Goal: Understand process/instructions: Learn how to perform a task or action

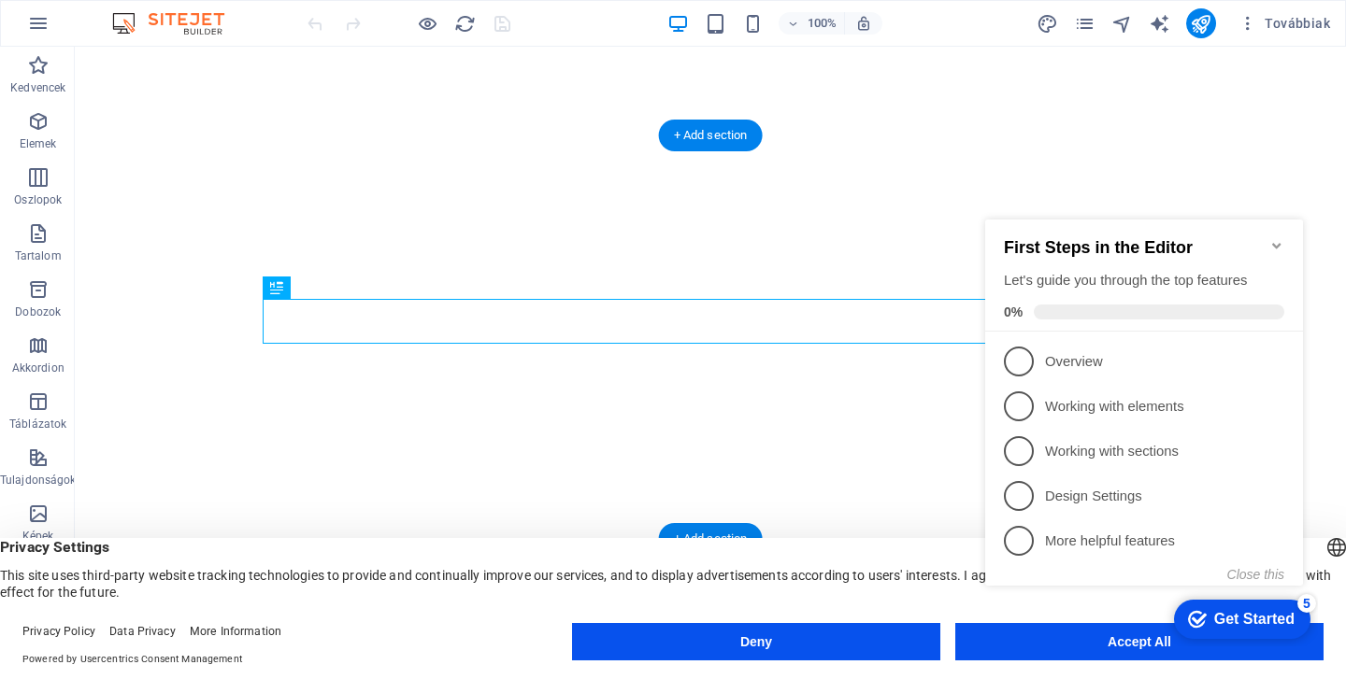
click div "checkmark Get Started 5 First Steps in the Editor Let's guide you through the t…"
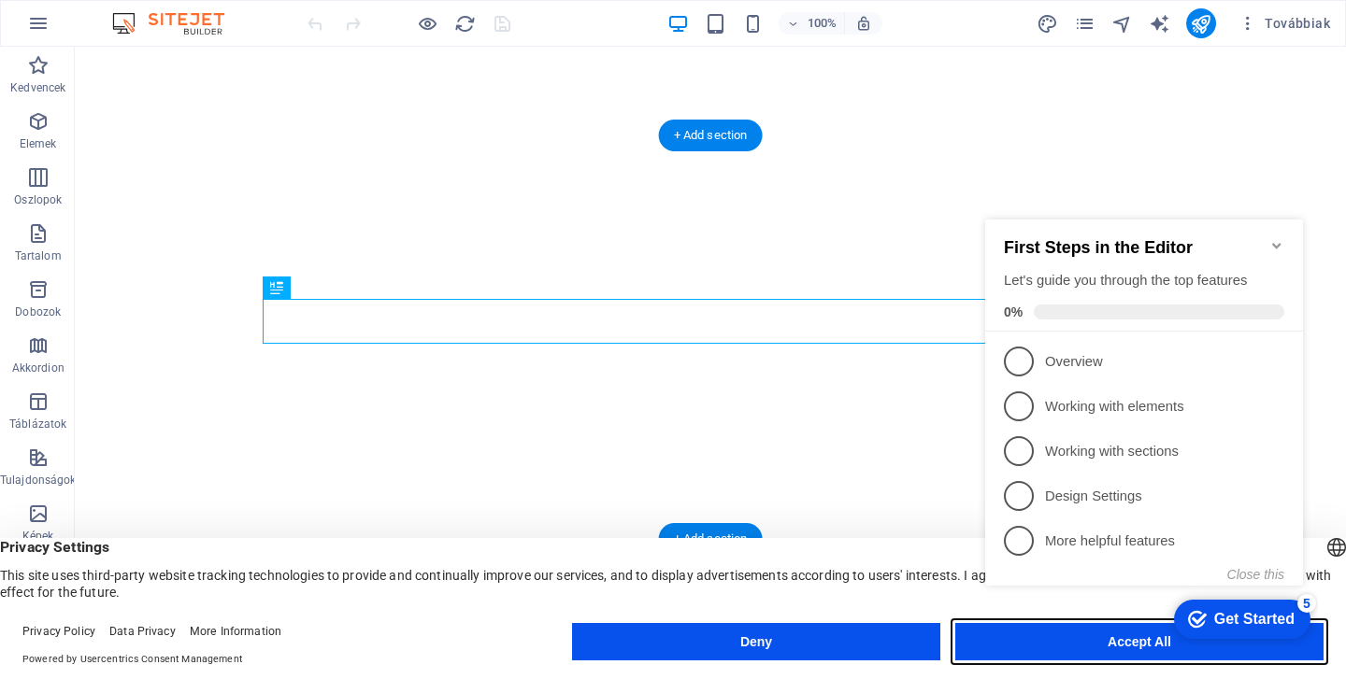
click at [1029, 651] on button "Accept All" at bounding box center [1139, 641] width 368 height 37
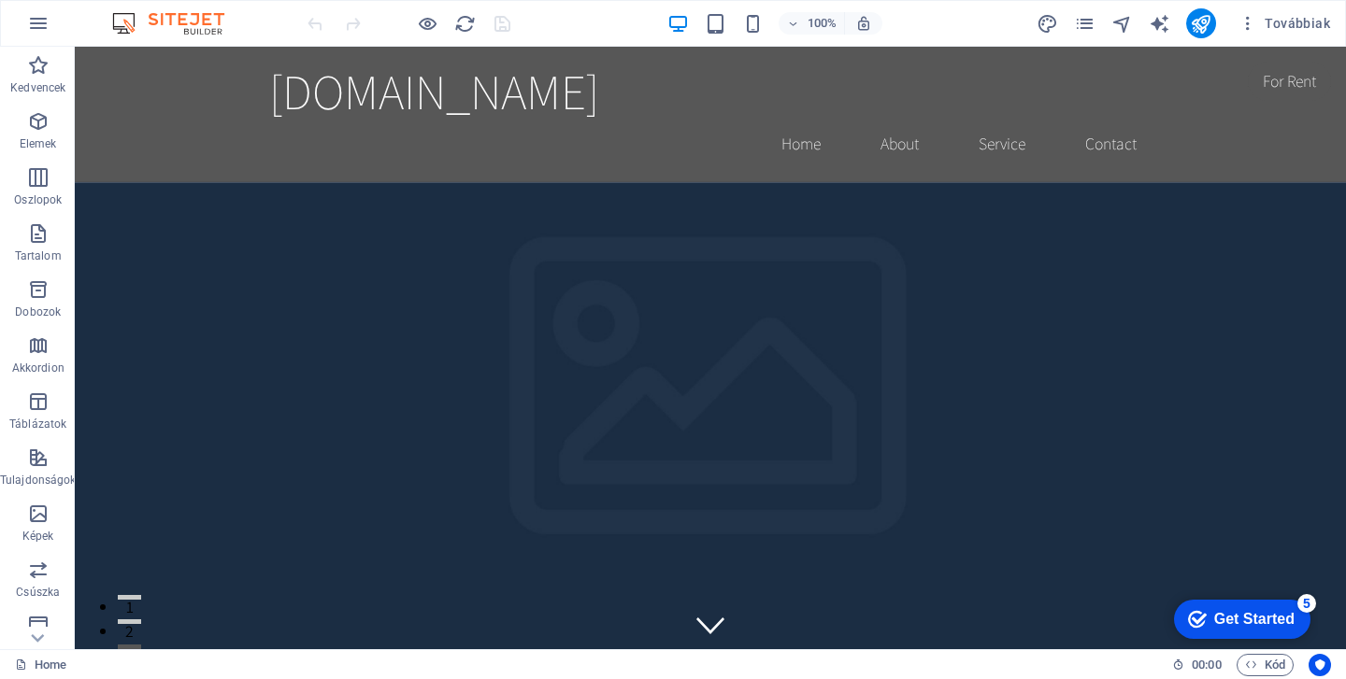
click at [1261, 630] on div "checkmark Get Started 5" at bounding box center [1242, 619] width 136 height 39
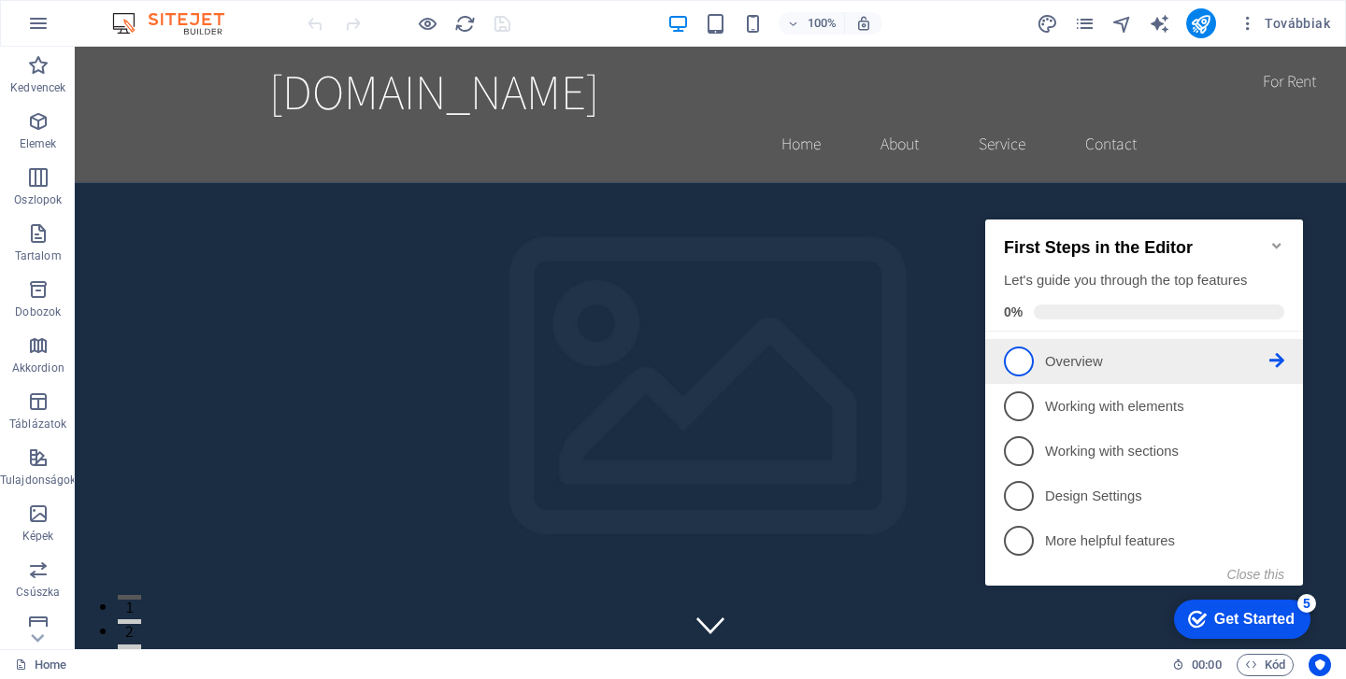
click at [1060, 373] on link "1 Overview - incomplete" at bounding box center [1144, 362] width 280 height 30
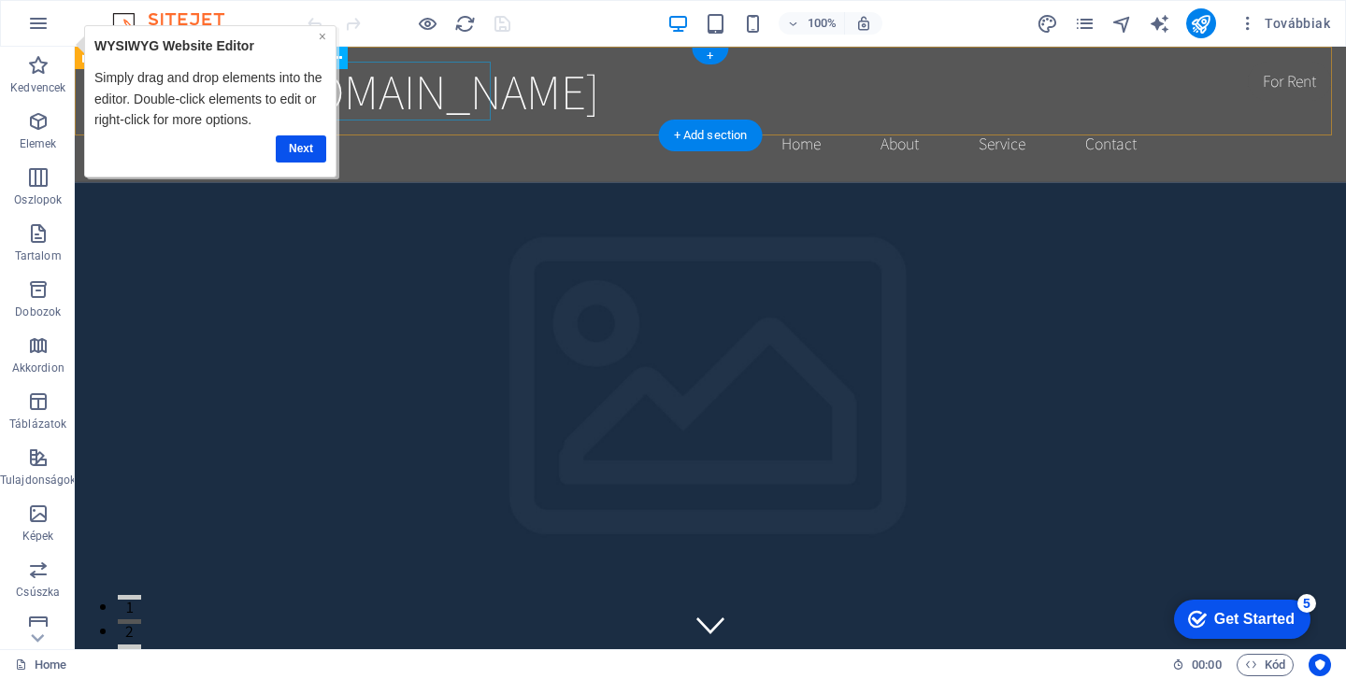
click at [325, 38] on link "×" at bounding box center [322, 36] width 7 height 15
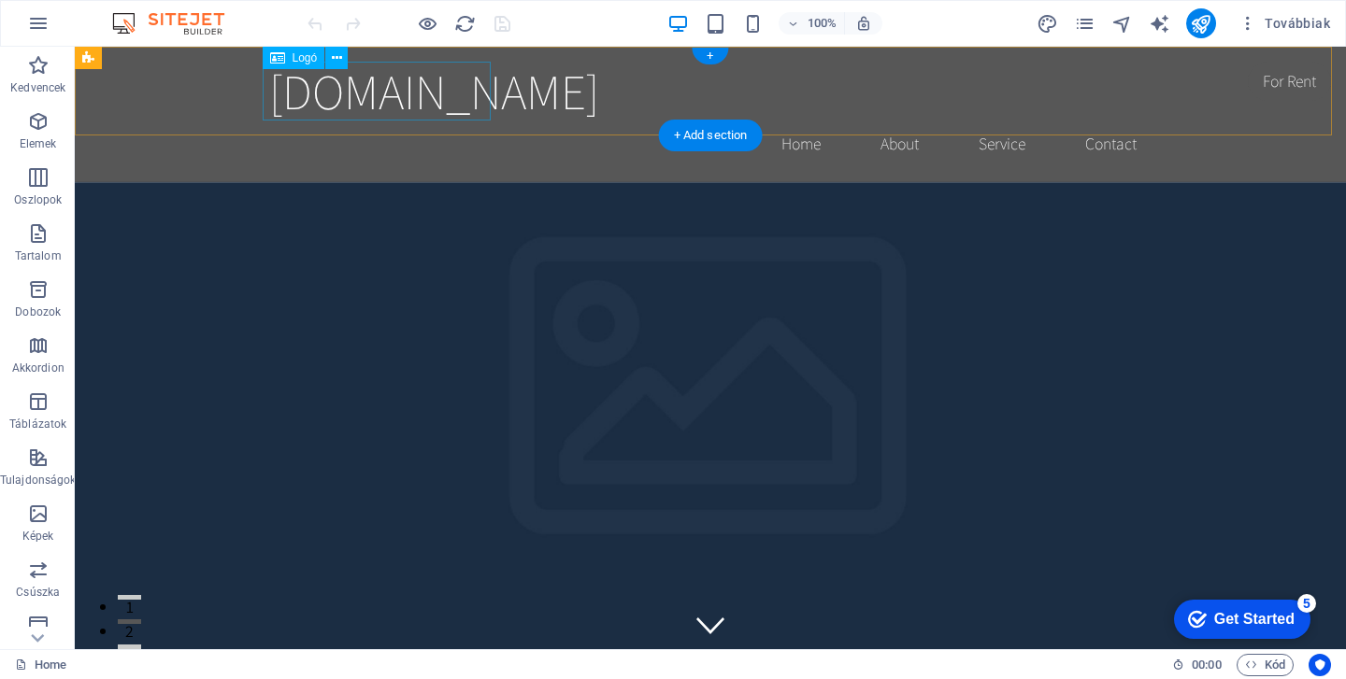
click at [292, 60] on span "Logó" at bounding box center [304, 57] width 25 height 11
click at [276, 53] on icon at bounding box center [277, 58] width 15 height 22
click at [343, 59] on button at bounding box center [336, 58] width 22 height 22
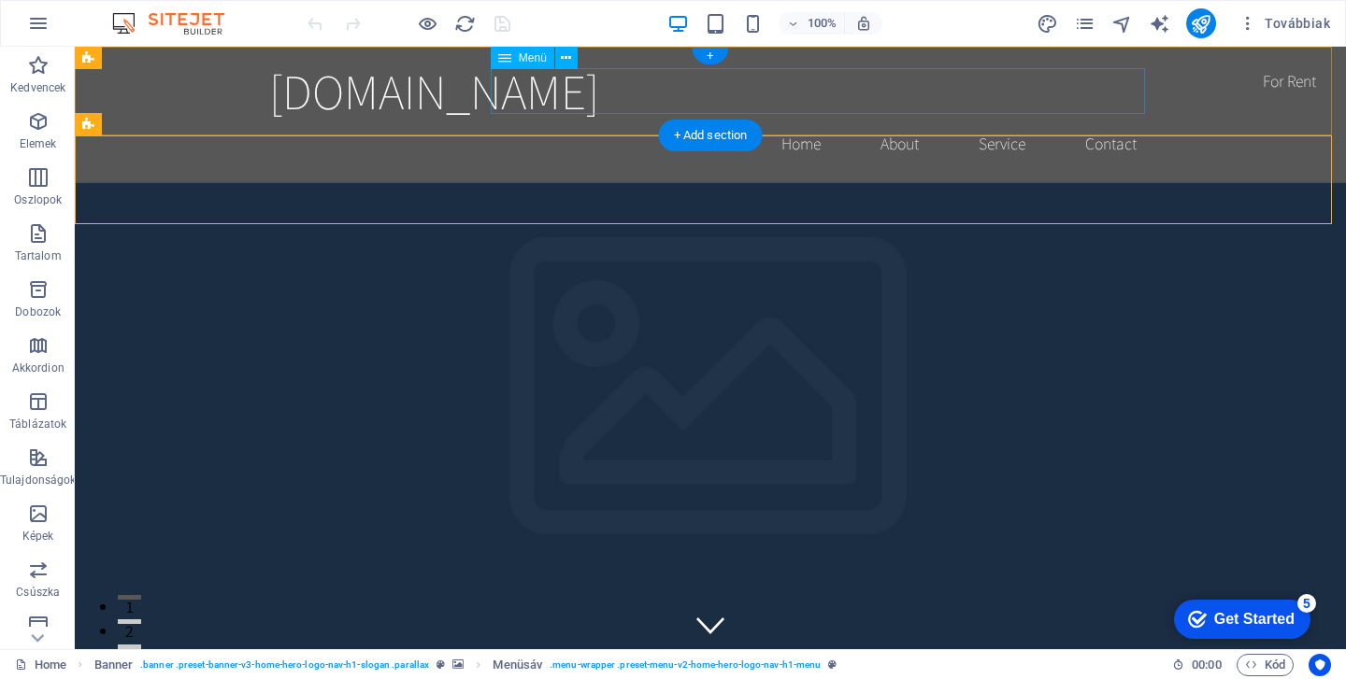
click at [796, 121] on nav "Home About Service Contact" at bounding box center [710, 144] width 882 height 47
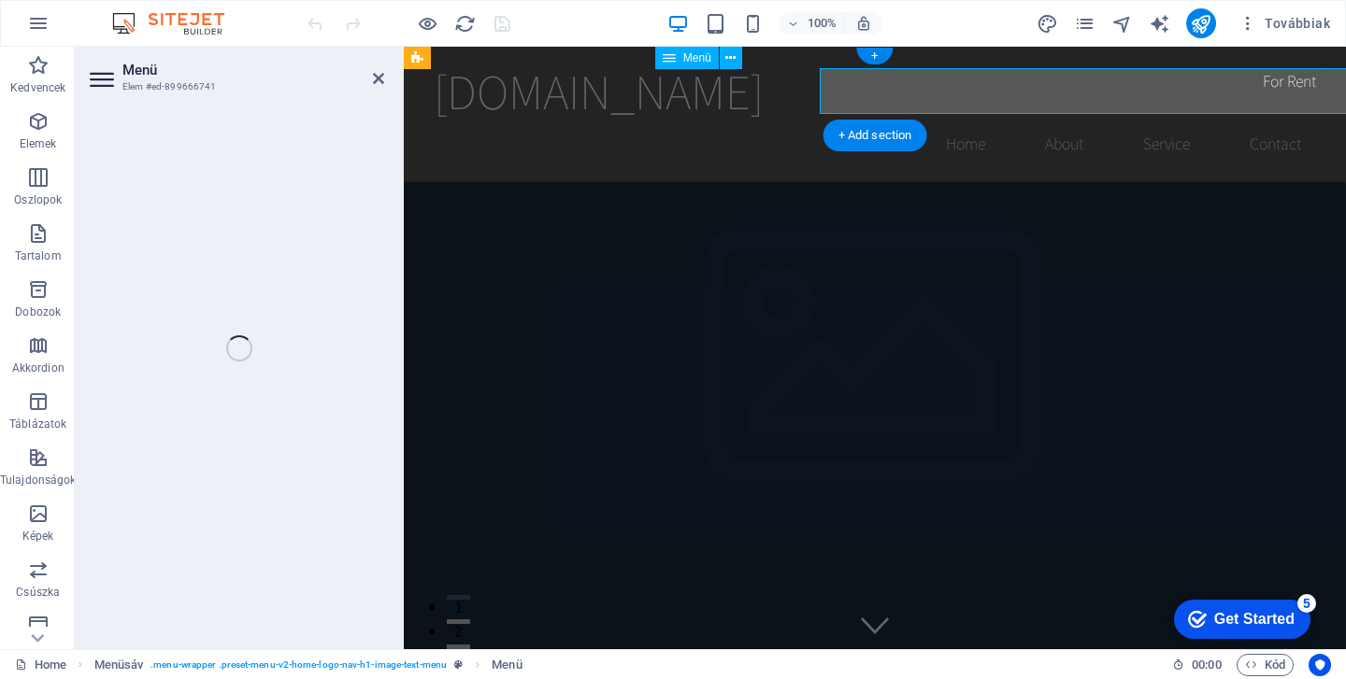
select select
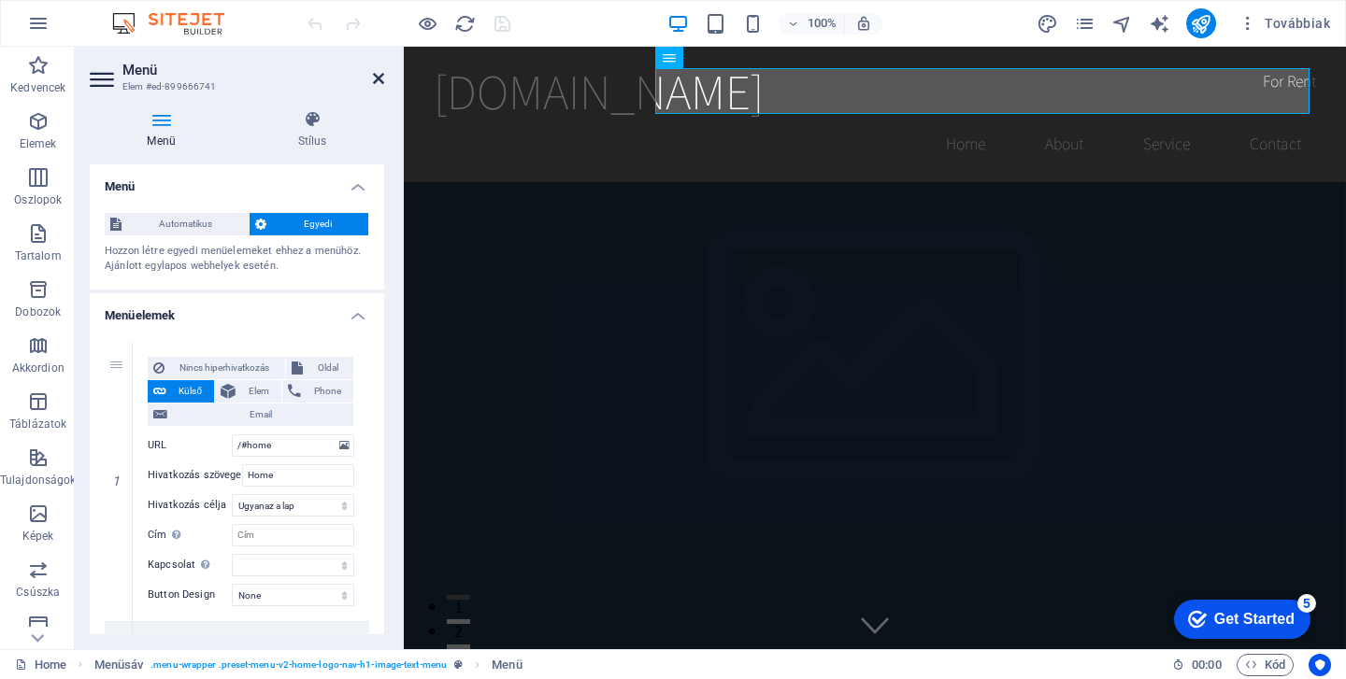
click at [383, 77] on icon at bounding box center [378, 78] width 11 height 15
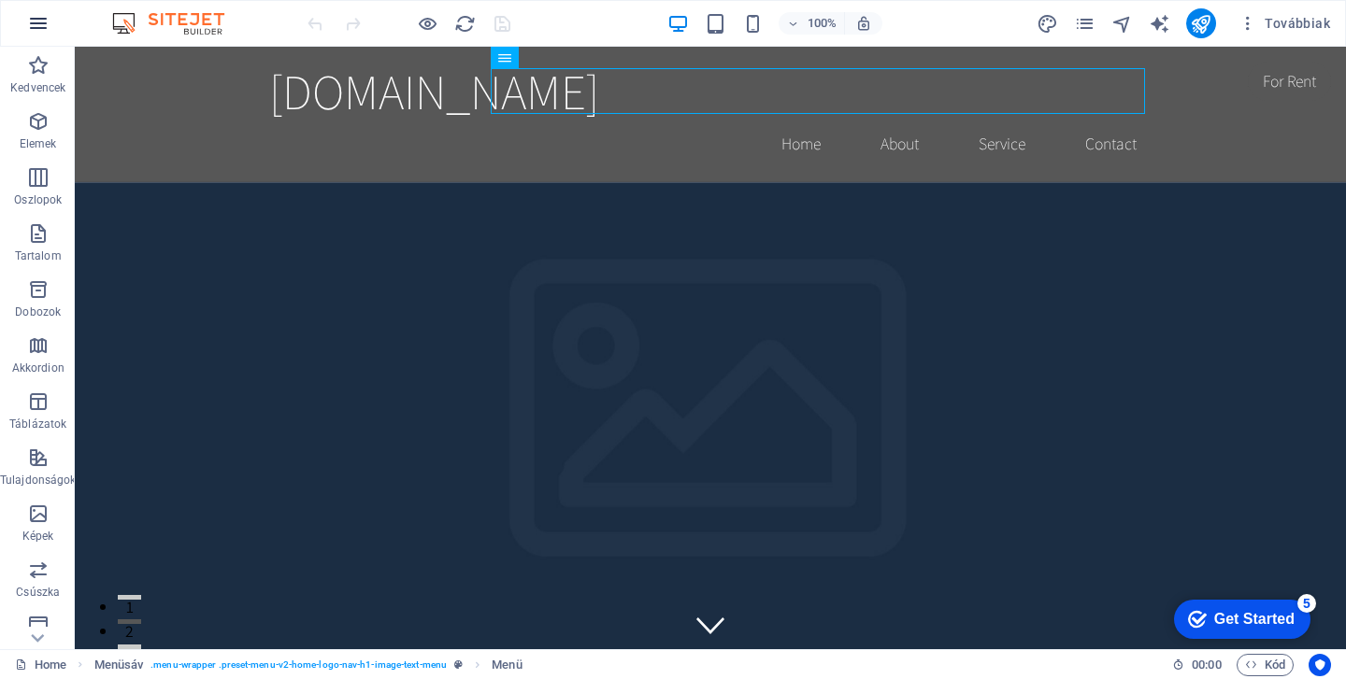
click at [39, 20] on icon "button" at bounding box center [38, 23] width 22 height 22
